Goal: Task Accomplishment & Management: Complete application form

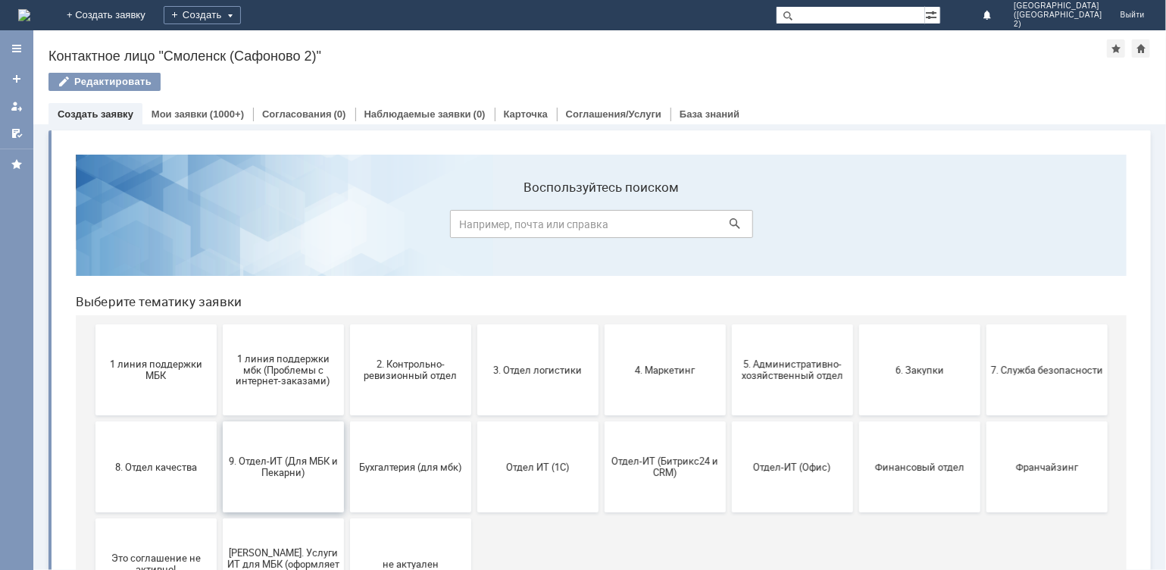
click at [293, 445] on button "9. Отдел-ИТ (Для МБК и Пекарни)" at bounding box center [282, 465] width 121 height 91
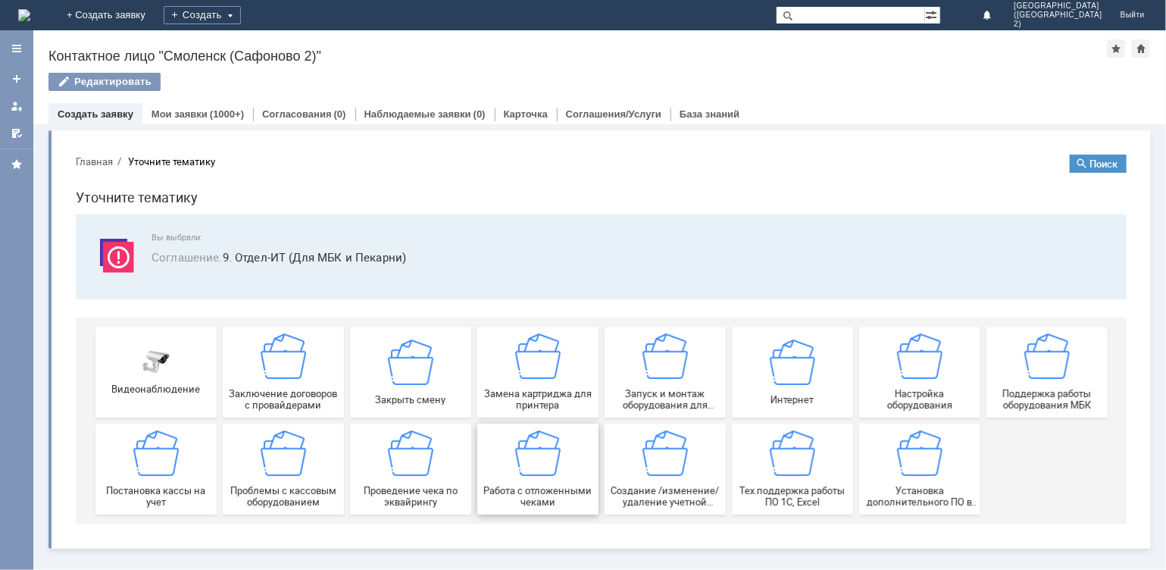
click at [554, 472] on img at bounding box center [536, 452] width 45 height 45
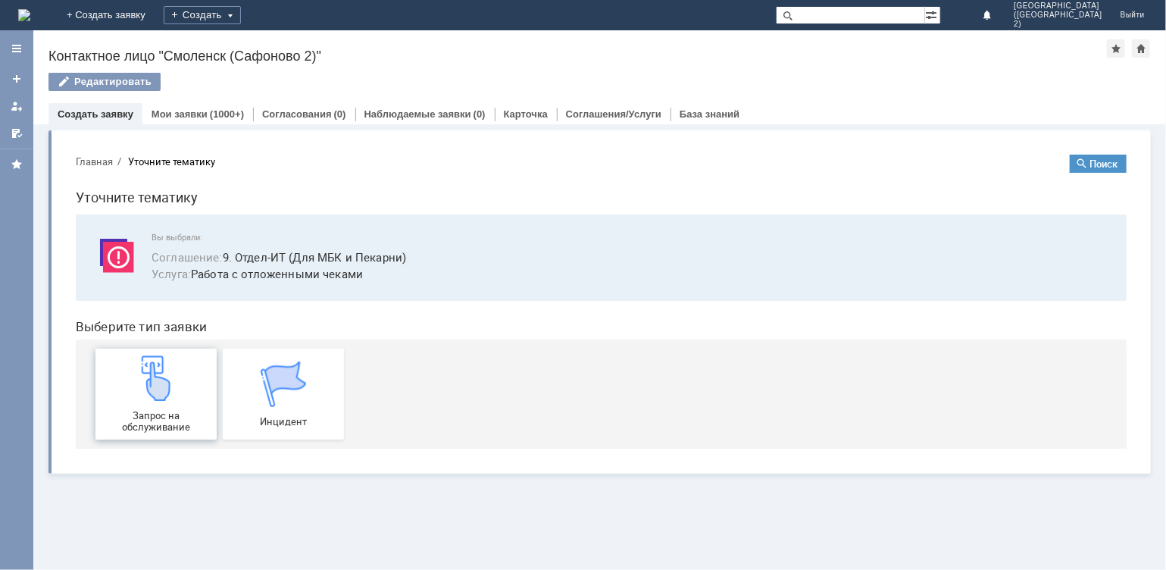
click at [167, 395] on img at bounding box center [155, 377] width 45 height 45
click at [140, 418] on span "Запрос на обслуживание" at bounding box center [155, 420] width 112 height 23
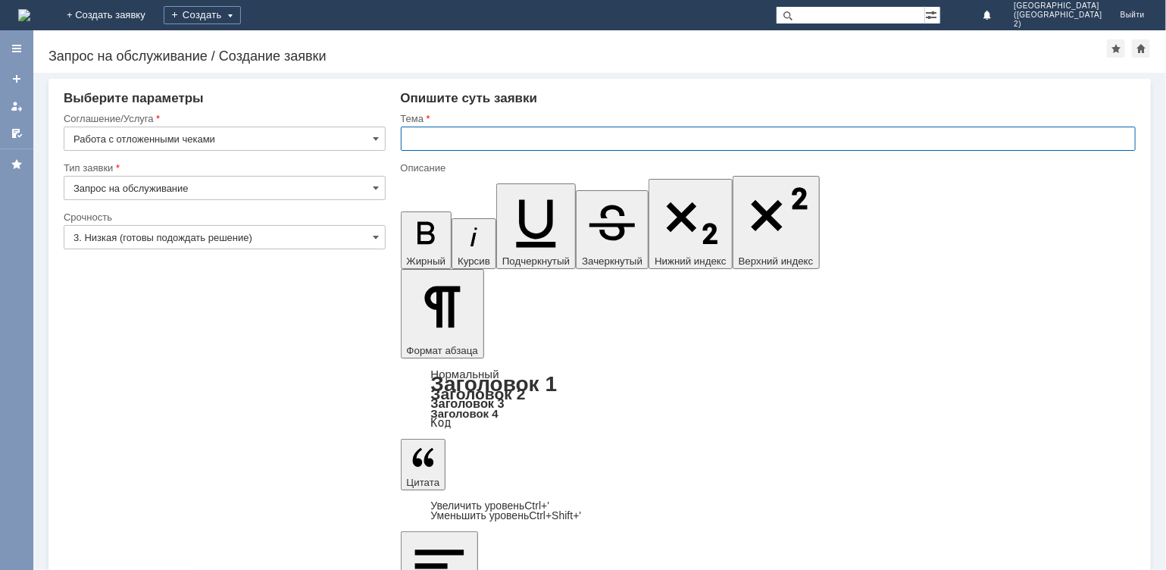
click at [453, 130] on input "text" at bounding box center [769, 139] width 736 height 24
type input "отл чек"
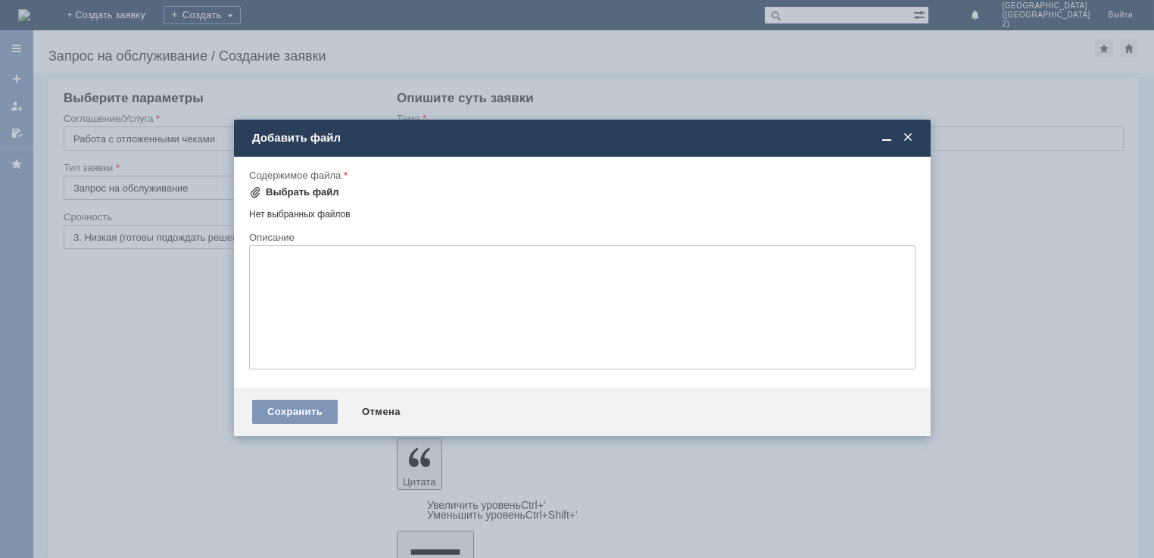
click at [307, 189] on div "Выбрать файл" at bounding box center [302, 192] width 73 height 12
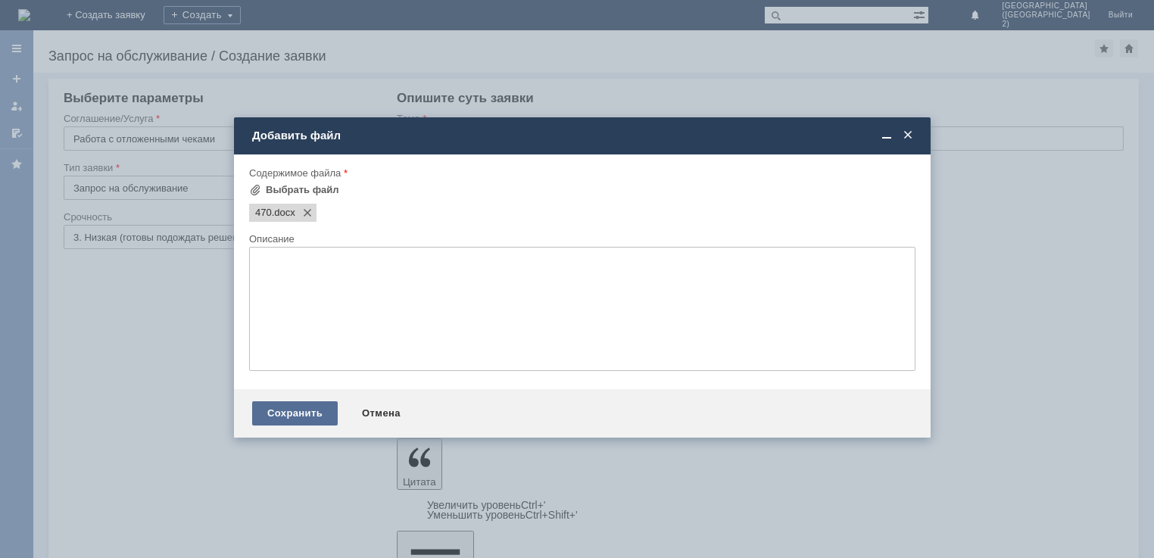
click at [301, 415] on div "Сохранить" at bounding box center [295, 413] width 86 height 24
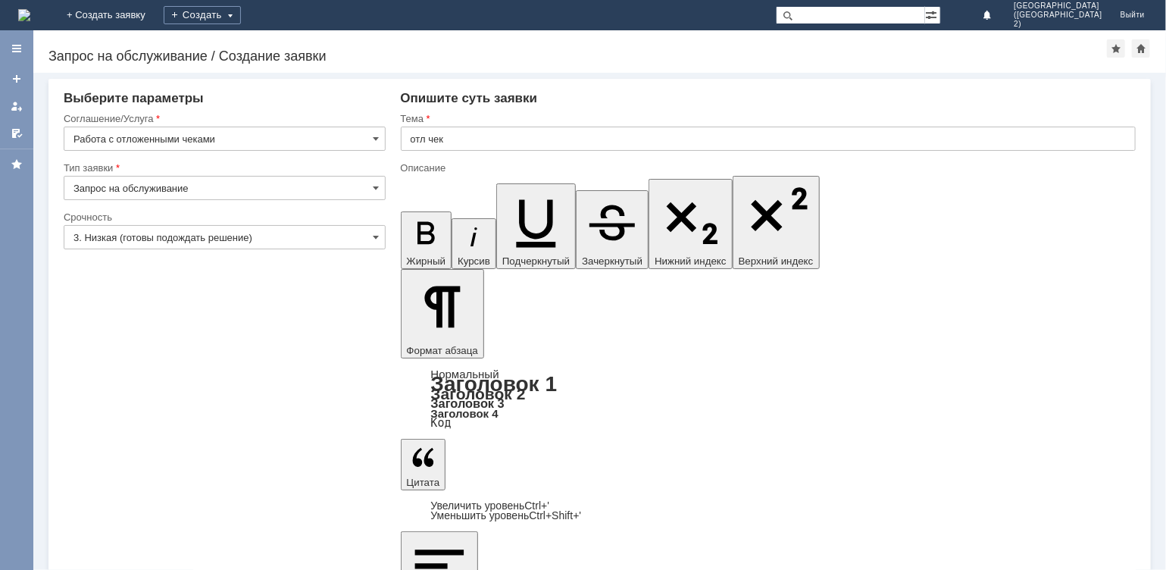
click at [482, 138] on input "text" at bounding box center [769, 139] width 736 height 24
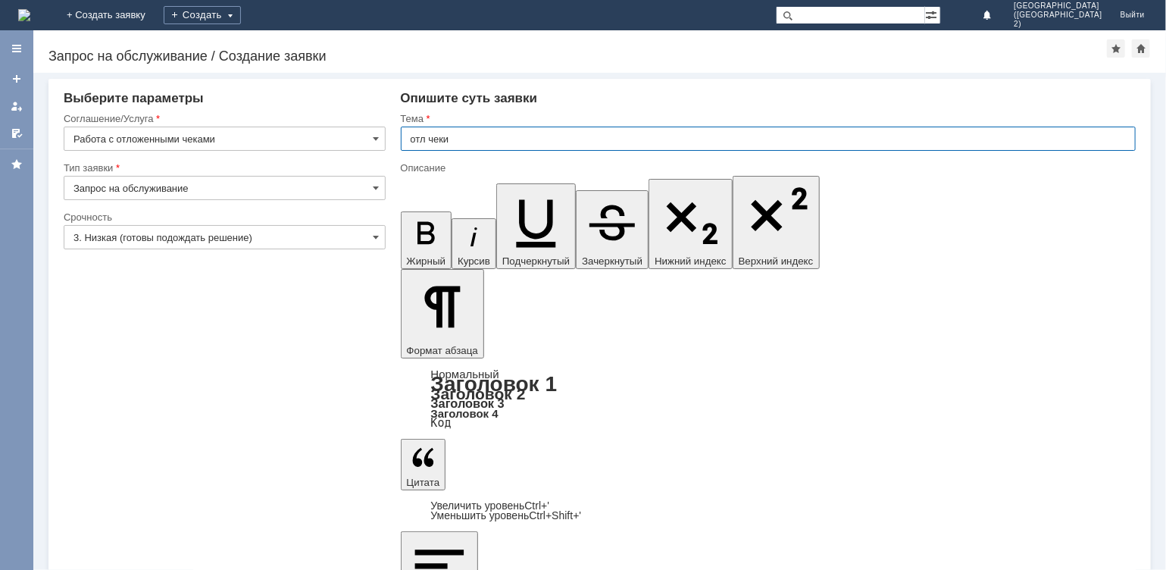
type input "отл чеки"
